Goal: Use online tool/utility: Utilize a website feature to perform a specific function

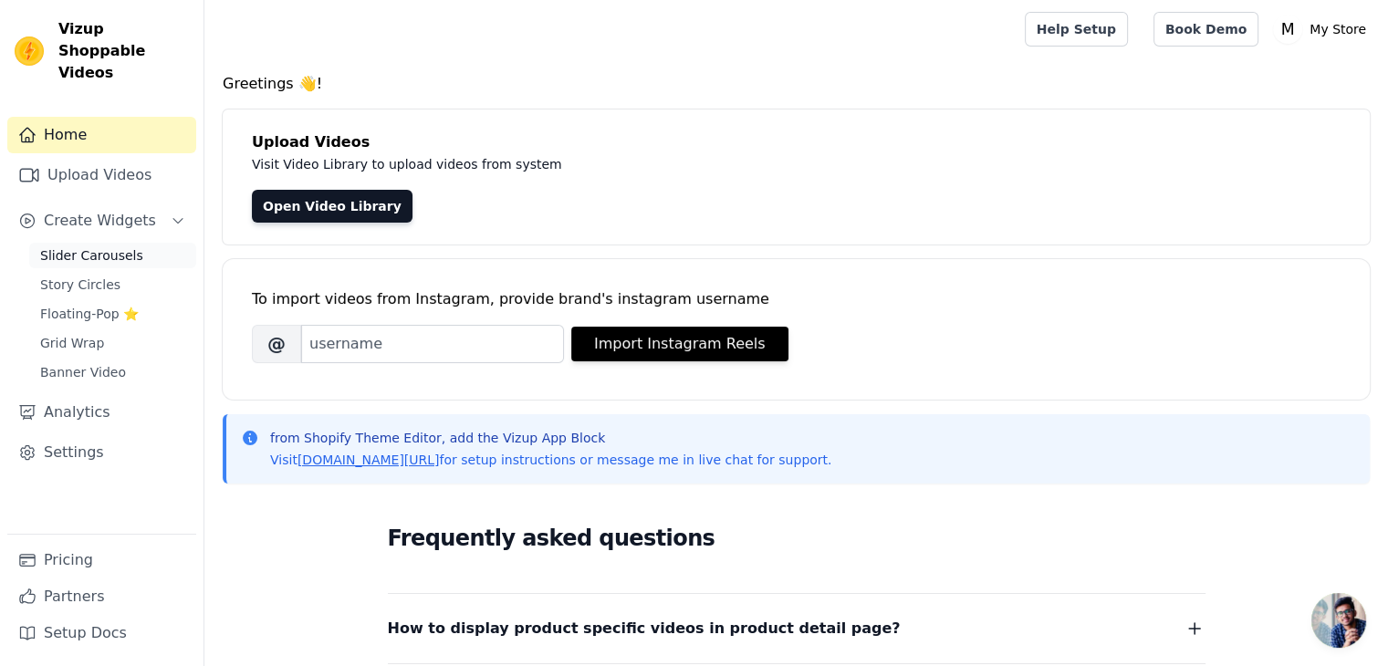
click at [105, 246] on span "Slider Carousels" at bounding box center [91, 255] width 103 height 18
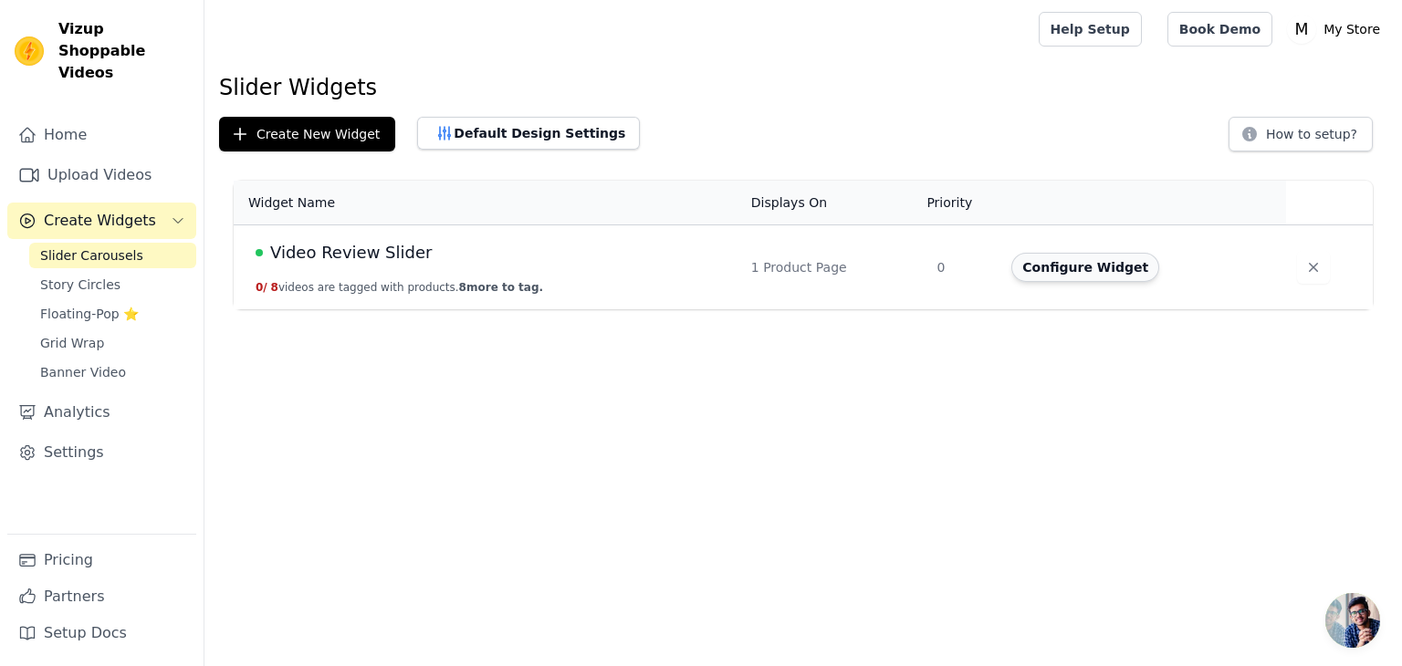
click at [1090, 264] on button "Configure Widget" at bounding box center [1085, 267] width 148 height 29
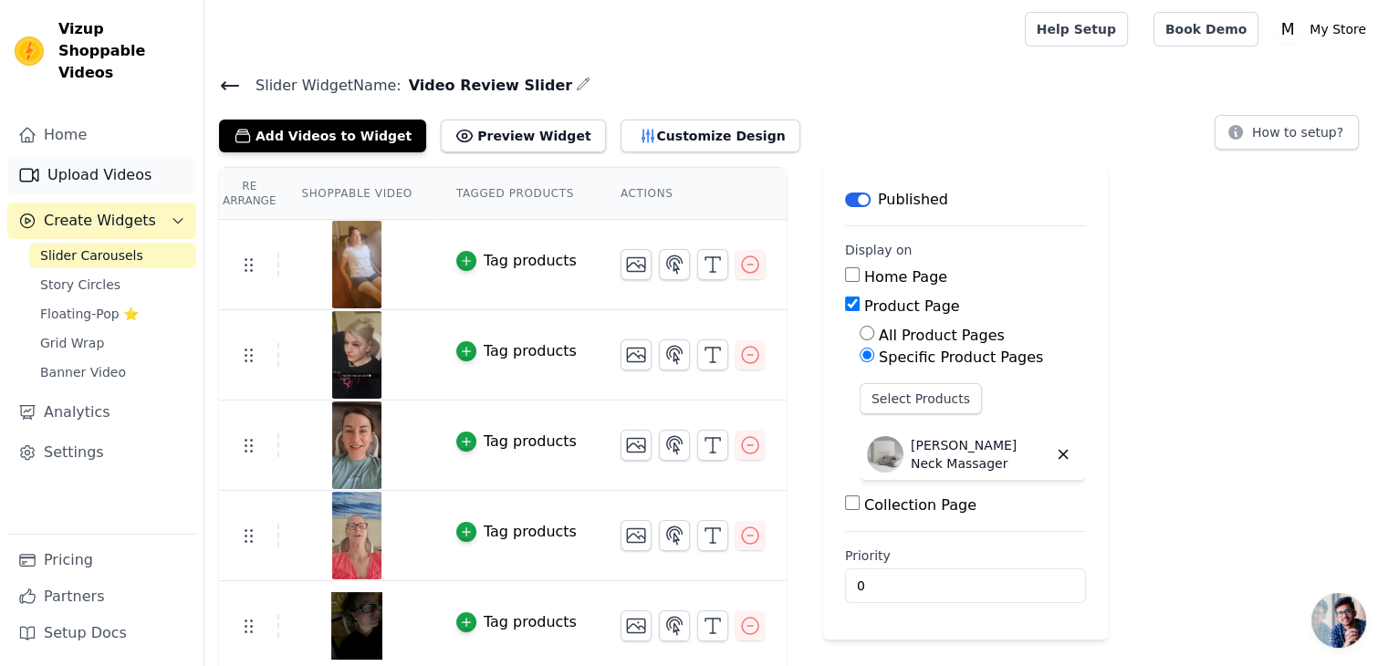
click at [161, 157] on link "Upload Videos" at bounding box center [101, 175] width 189 height 37
